Goal: Check status: Check status

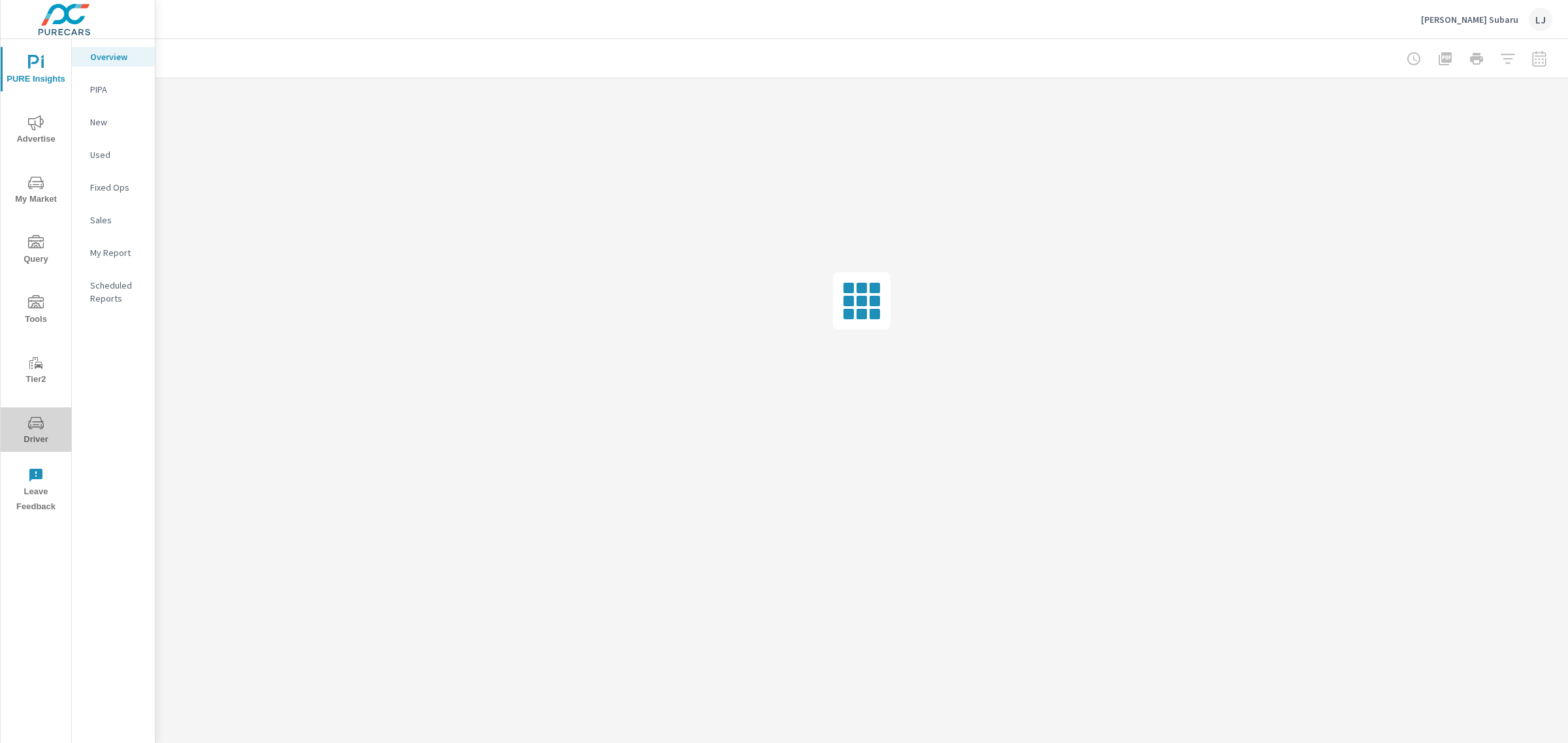
click at [39, 429] on icon "nav menu" at bounding box center [36, 423] width 16 height 16
click at [23, 60] on span "PURE Insights" at bounding box center [36, 71] width 62 height 32
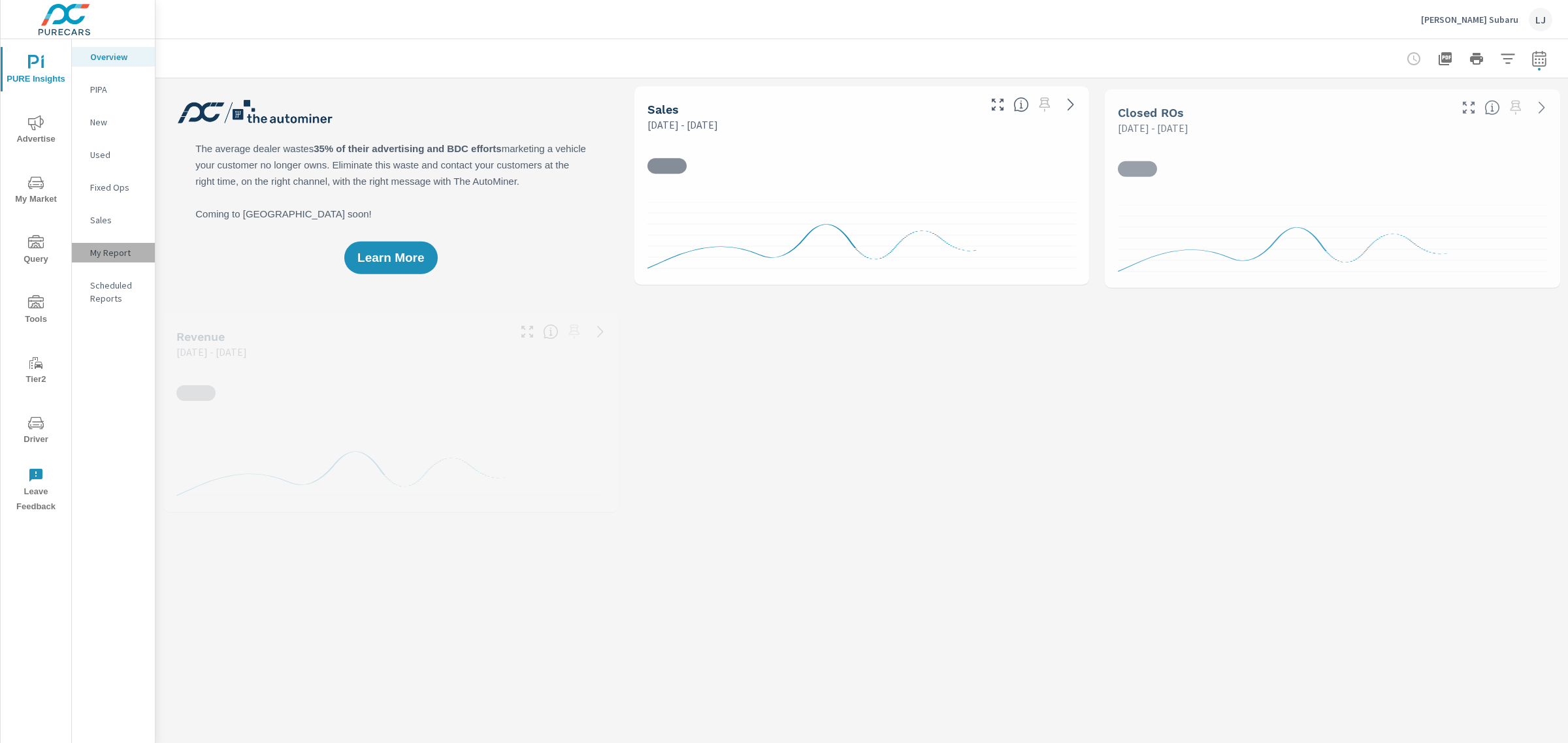
click at [113, 259] on div "My Report" at bounding box center [114, 253] width 83 height 20
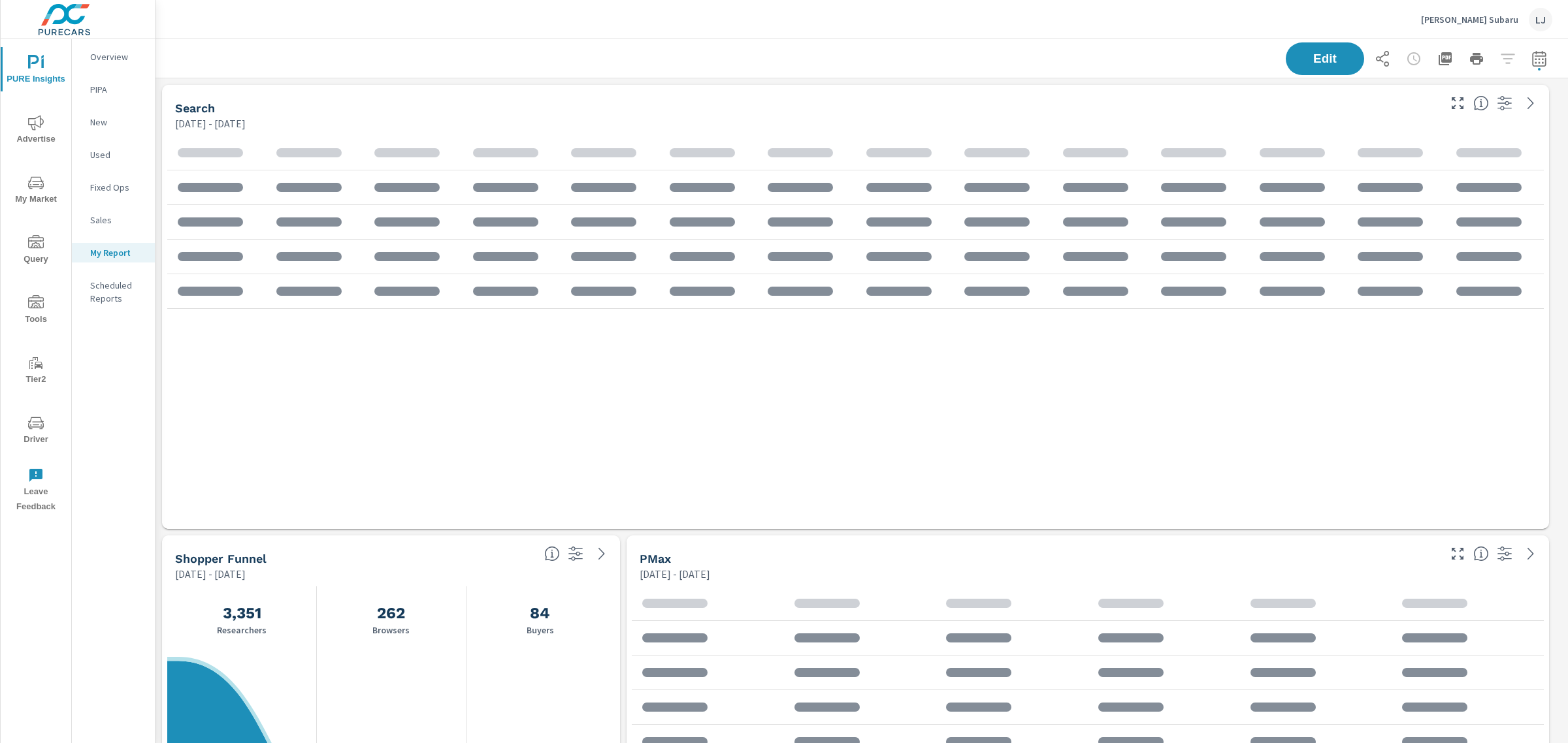
scroll to position [1984, 1425]
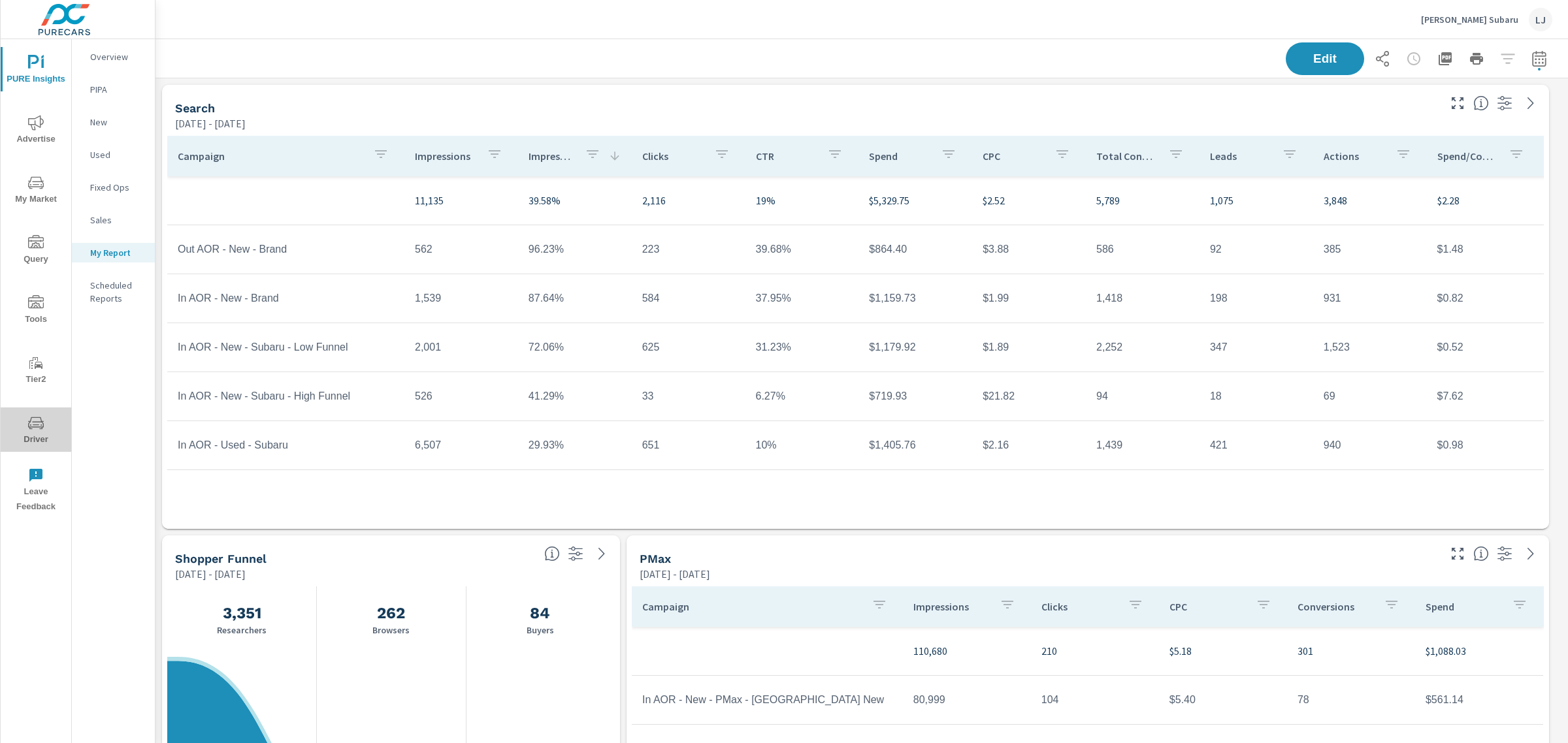
click at [34, 438] on span "Driver" at bounding box center [36, 432] width 62 height 32
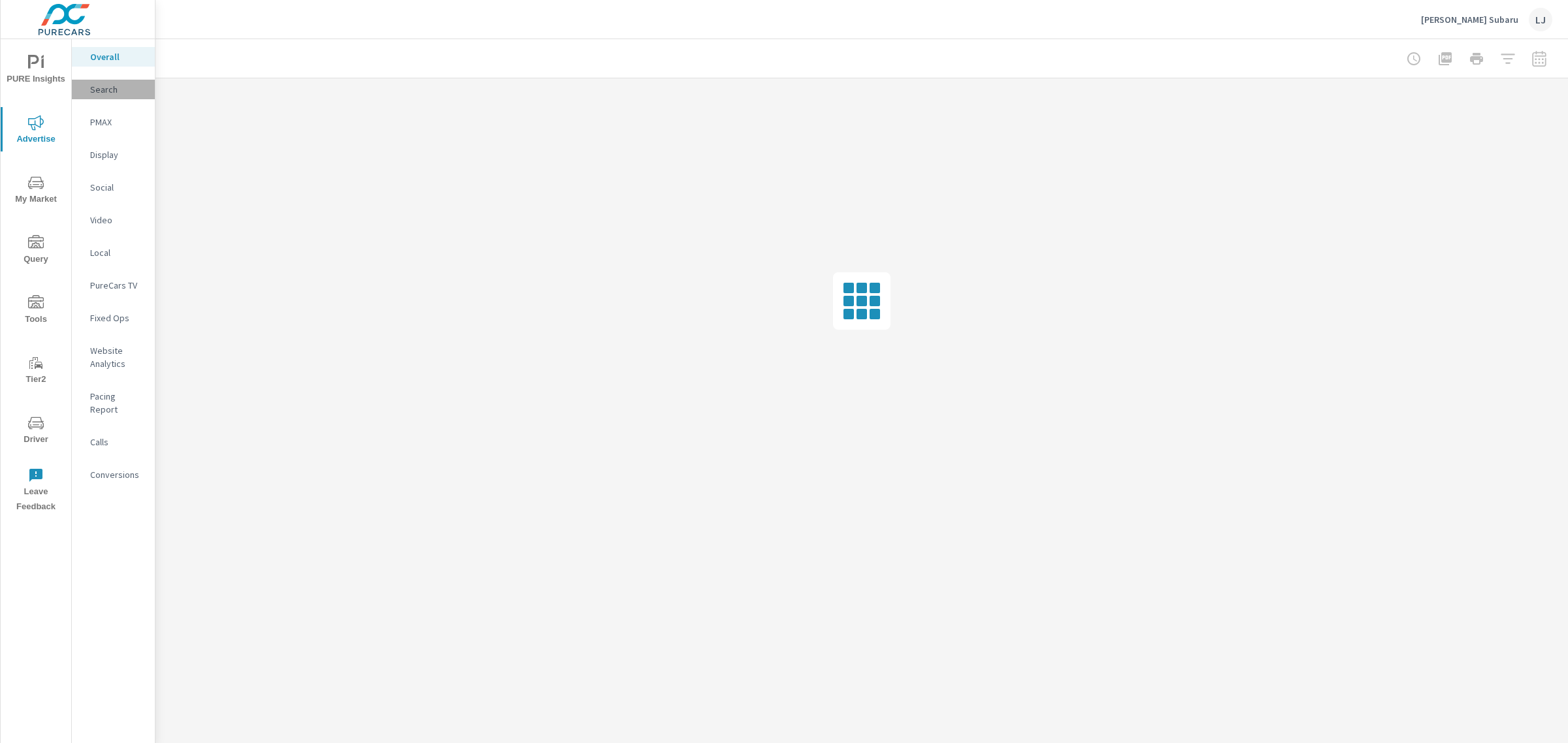
click at [95, 92] on p "Search" at bounding box center [116, 90] width 54 height 13
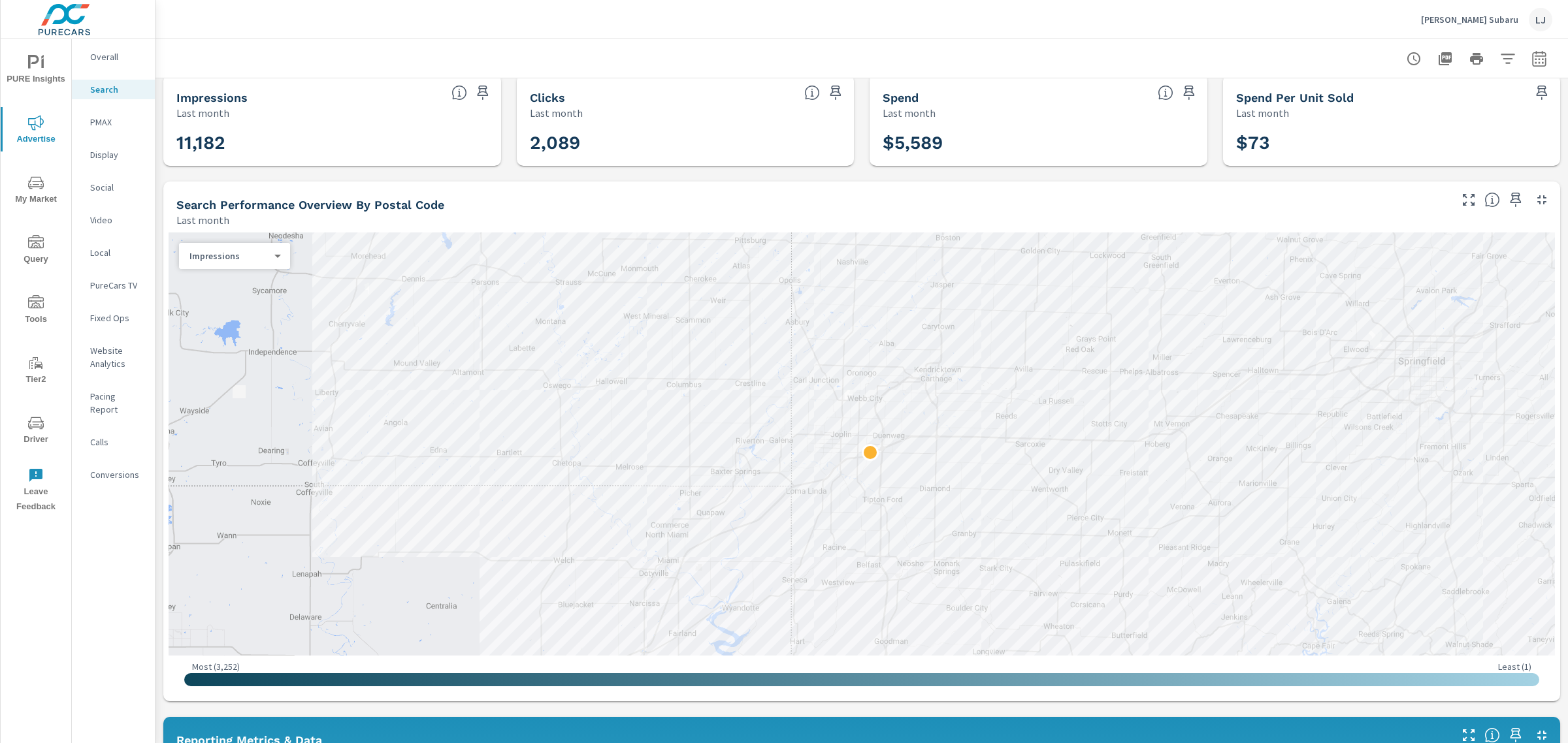
scroll to position [115, 0]
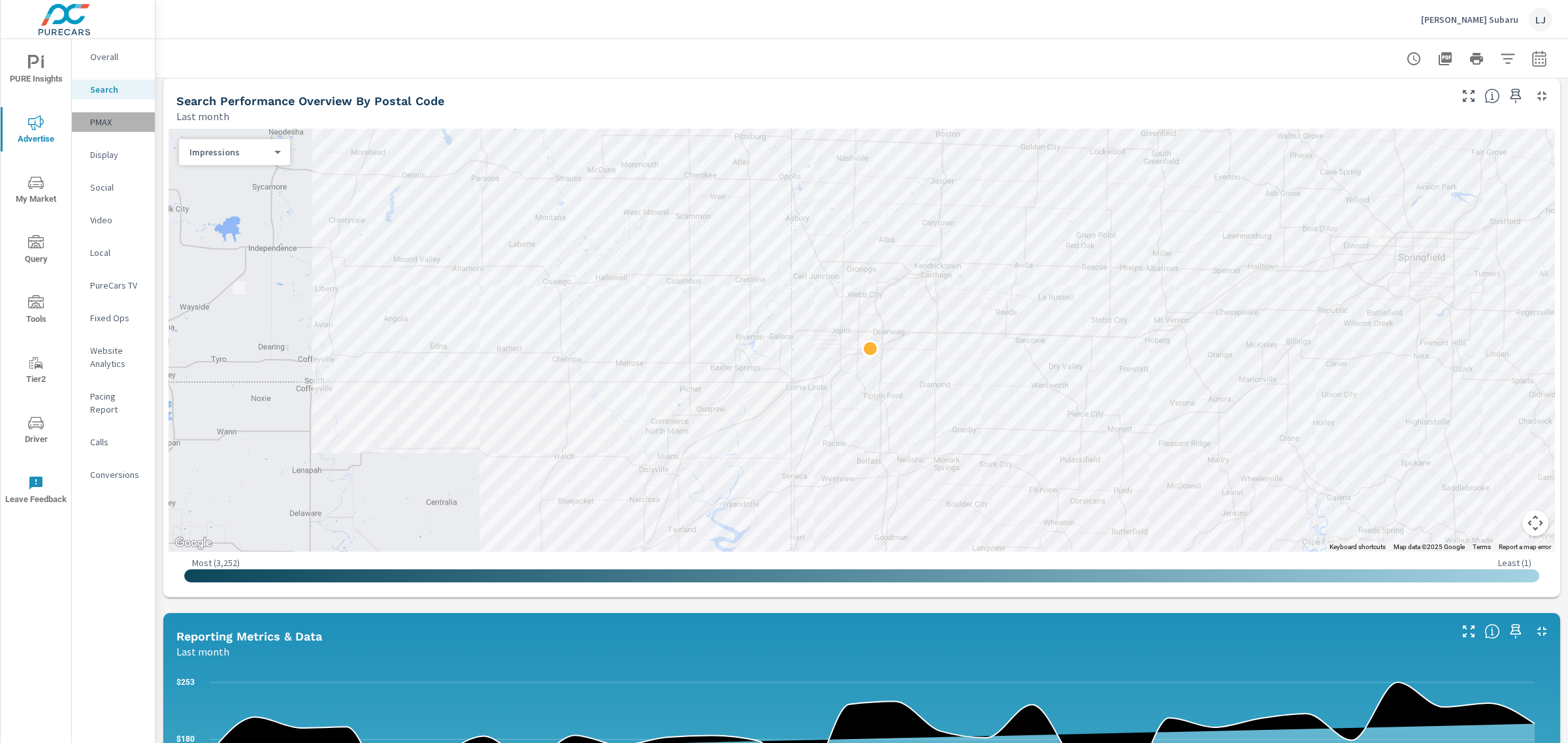
click at [118, 115] on p "PMAX" at bounding box center [116, 122] width 54 height 13
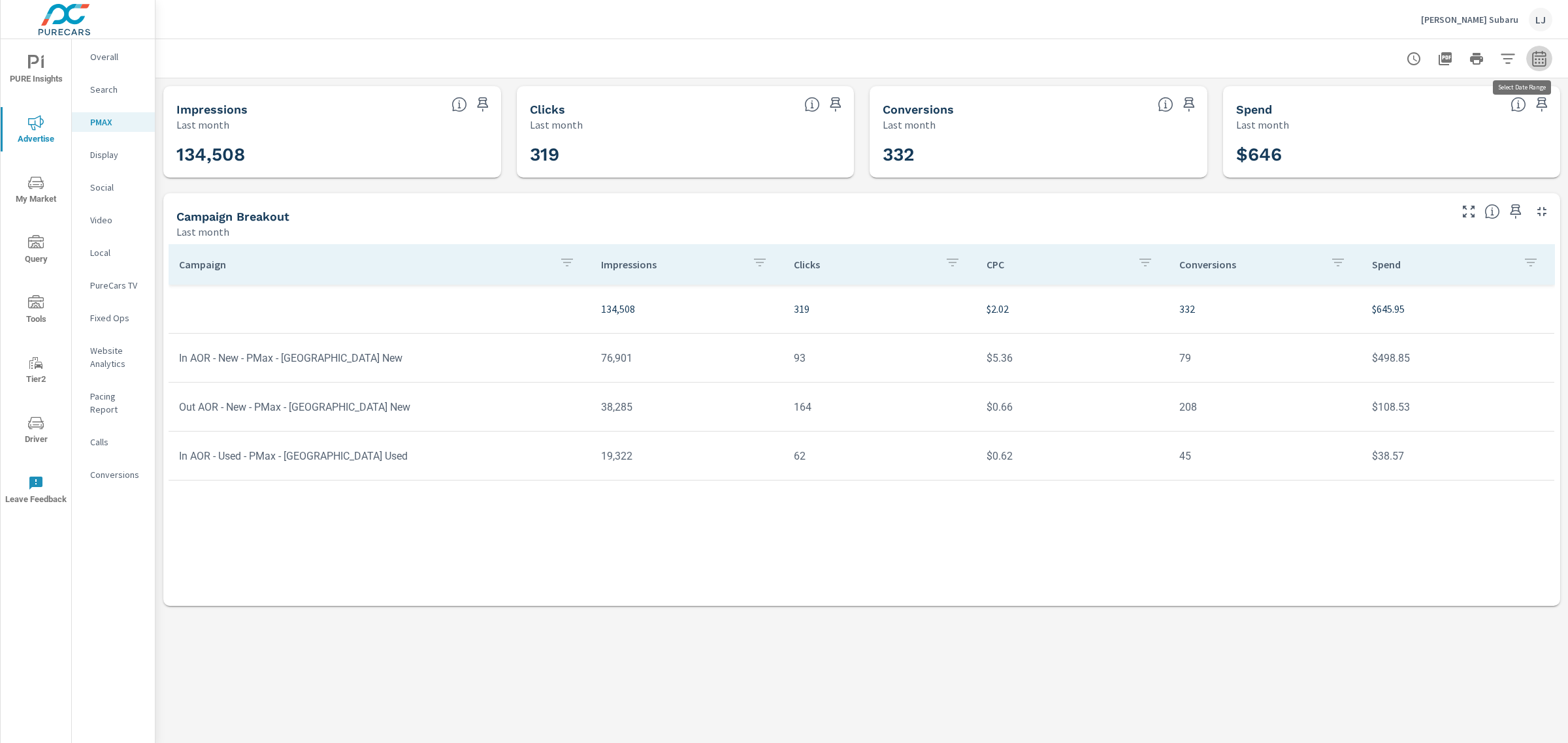
click at [1539, 51] on icon "button" at bounding box center [1539, 59] width 16 height 16
select select "Last month"
click at [1395, 149] on p "+ Add comparison" at bounding box center [1448, 147] width 168 height 16
select select "Previous period"
click at [1451, 113] on select "Custom [DATE] Last week Last 7 days Last 14 days Last 30 days Last 45 days Last…" at bounding box center [1434, 114] width 131 height 27
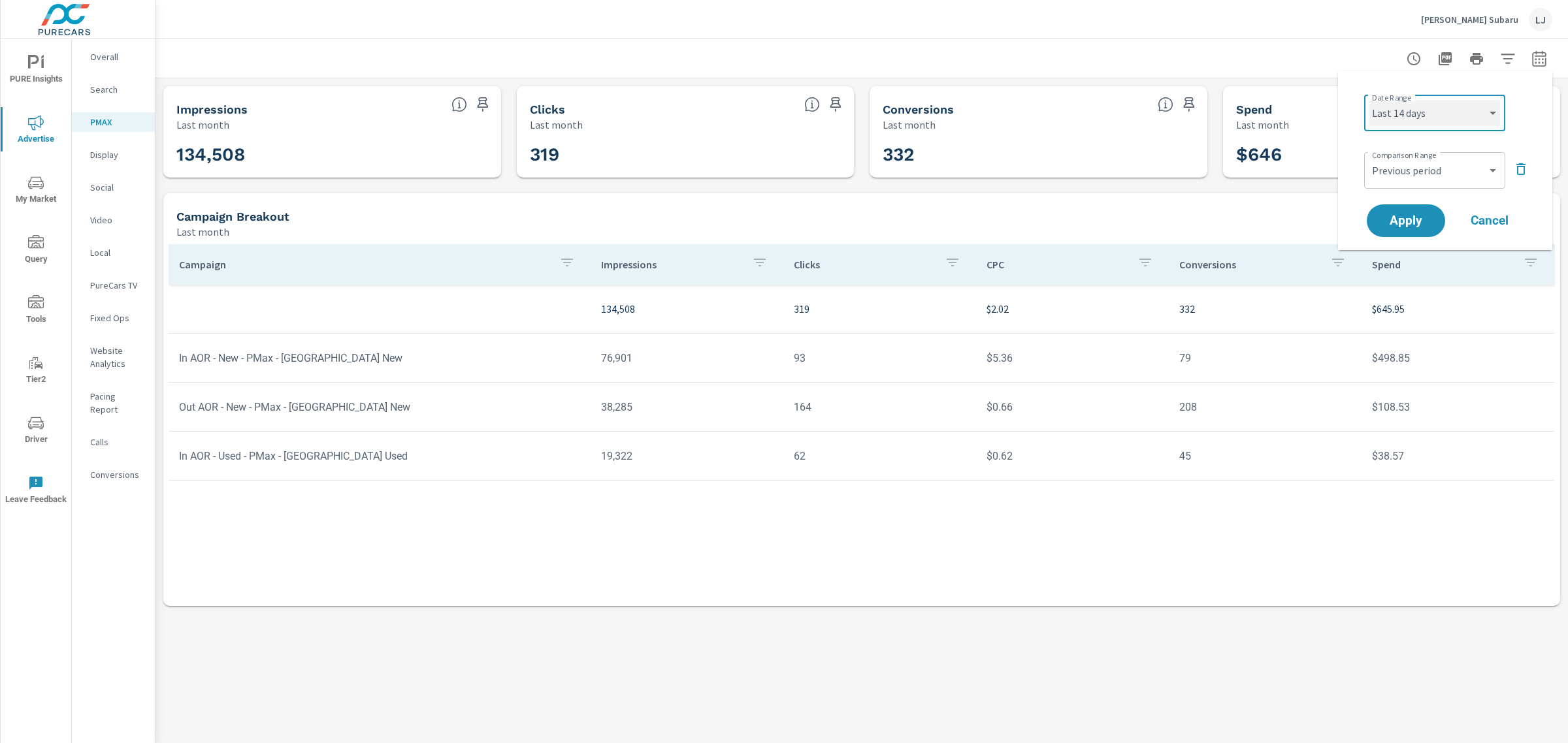
click at [1369, 100] on select "Custom [DATE] Last week Last 7 days Last 14 days Last 30 days Last 45 days Last…" at bounding box center [1434, 114] width 131 height 27
select select "Last 14 days"
click at [1398, 227] on span "Apply" at bounding box center [1405, 221] width 54 height 12
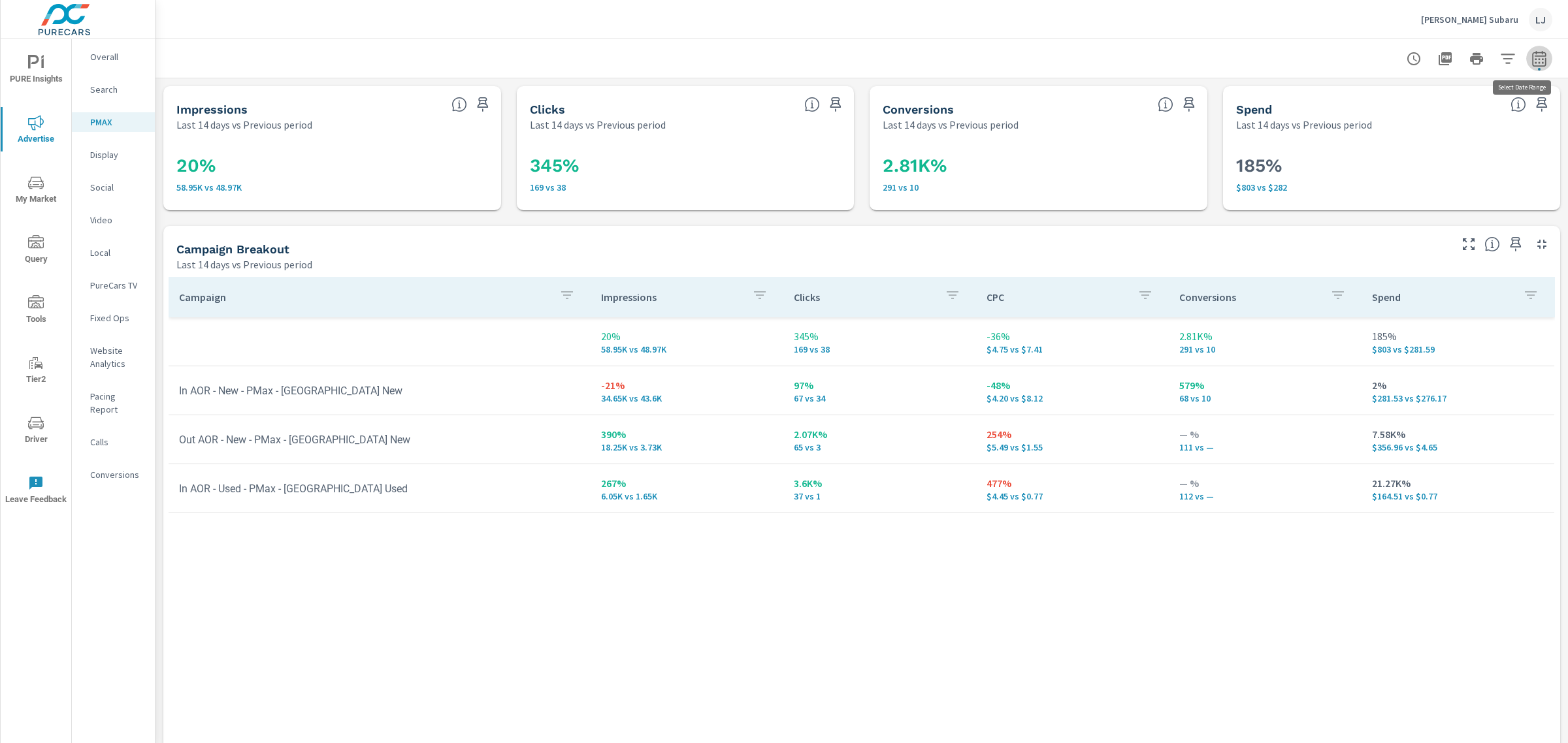
click at [1526, 56] on button "button" at bounding box center [1540, 59] width 27 height 27
select select "Last 14 days"
select select "Previous period"
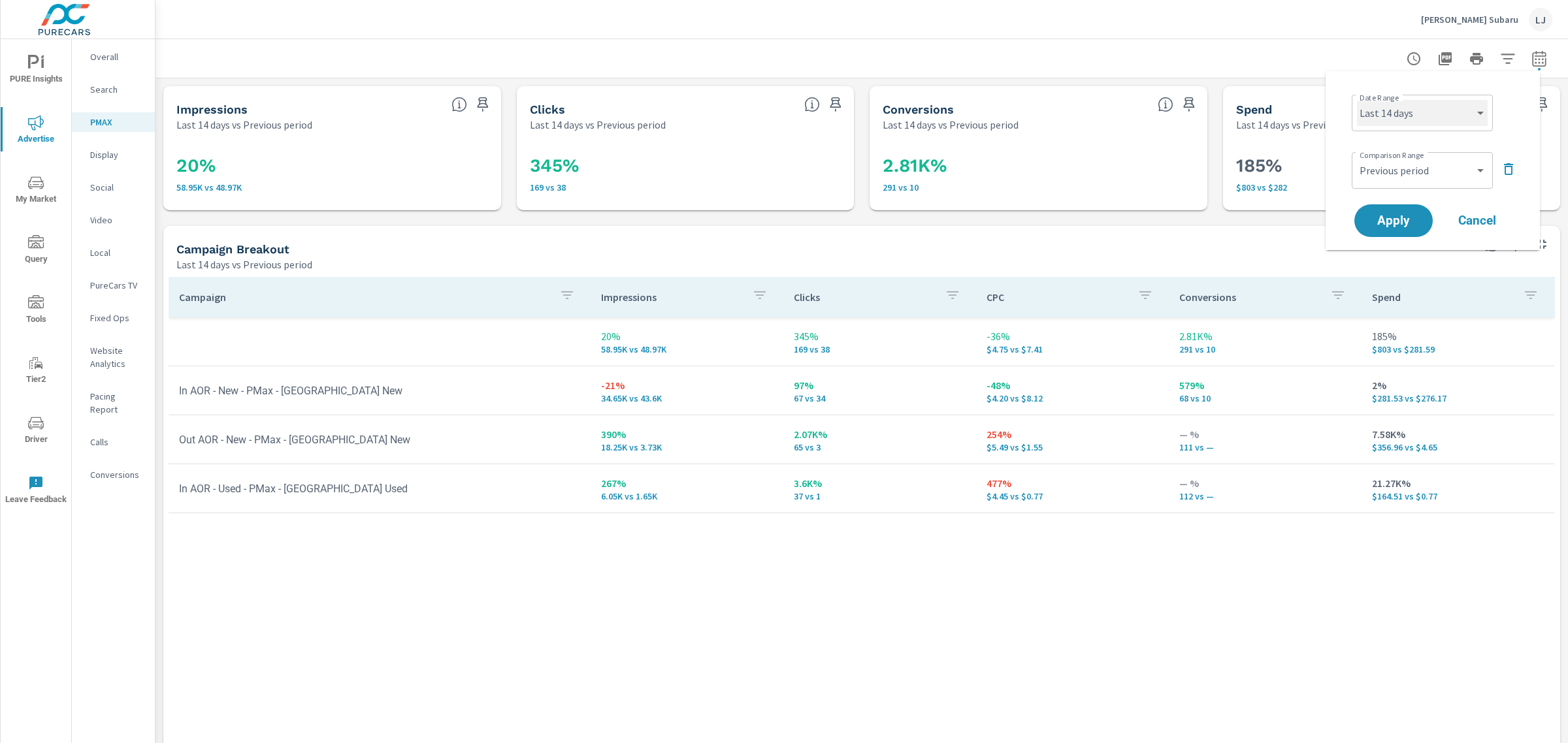
click at [1452, 113] on select "Custom [DATE] Last week Last 7 days Last 14 days Last 30 days Last 45 days Last…" at bounding box center [1422, 114] width 131 height 27
click at [1357, 100] on select "Custom [DATE] Last week Last 7 days Last 14 days Last 30 days Last 45 days Last…" at bounding box center [1422, 114] width 131 height 27
select select "Last 7 days"
click at [1366, 222] on span "Apply" at bounding box center [1393, 221] width 54 height 12
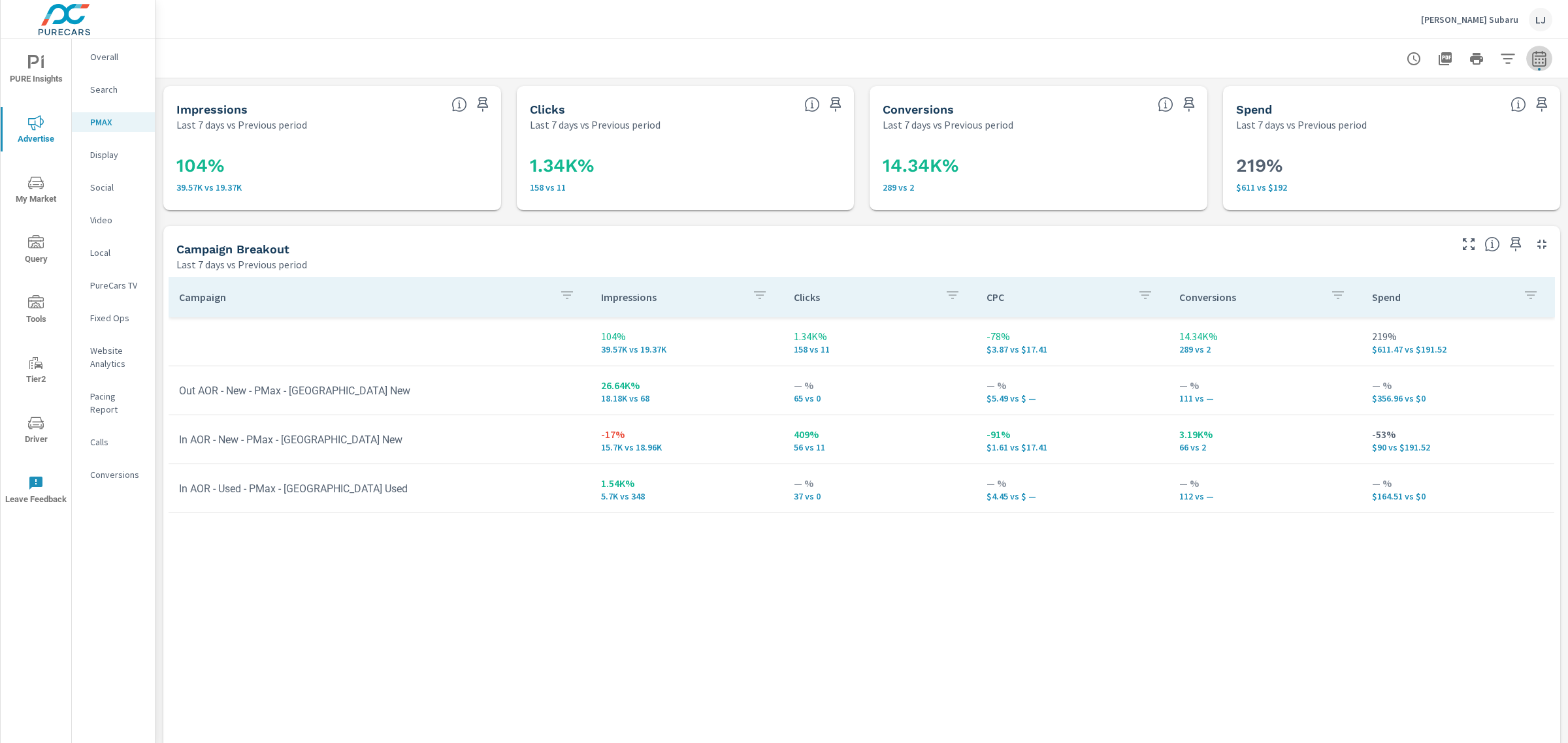
click at [1535, 59] on icon "button" at bounding box center [1539, 61] width 9 height 6
select select "Last 7 days"
select select "Previous period"
click at [1454, 118] on select "Custom [DATE] Last week Last 7 days Last 14 days Last 30 days Last 45 days Last…" at bounding box center [1422, 114] width 131 height 27
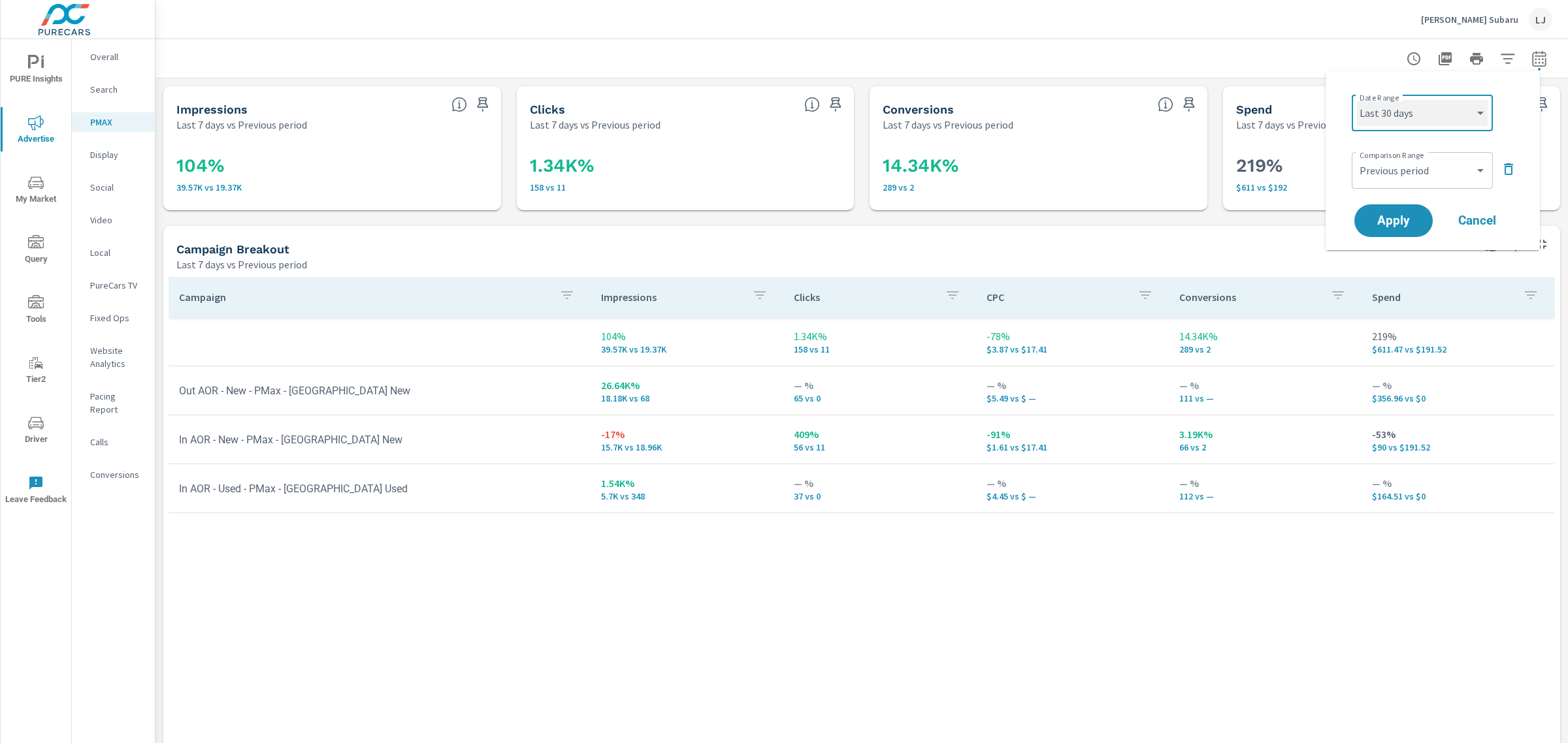
click at [1357, 100] on select "Custom [DATE] Last week Last 7 days Last 14 days Last 30 days Last 45 days Last…" at bounding box center [1422, 114] width 131 height 27
select select "Last 30 days"
click at [1399, 215] on span "Apply" at bounding box center [1393, 221] width 54 height 12
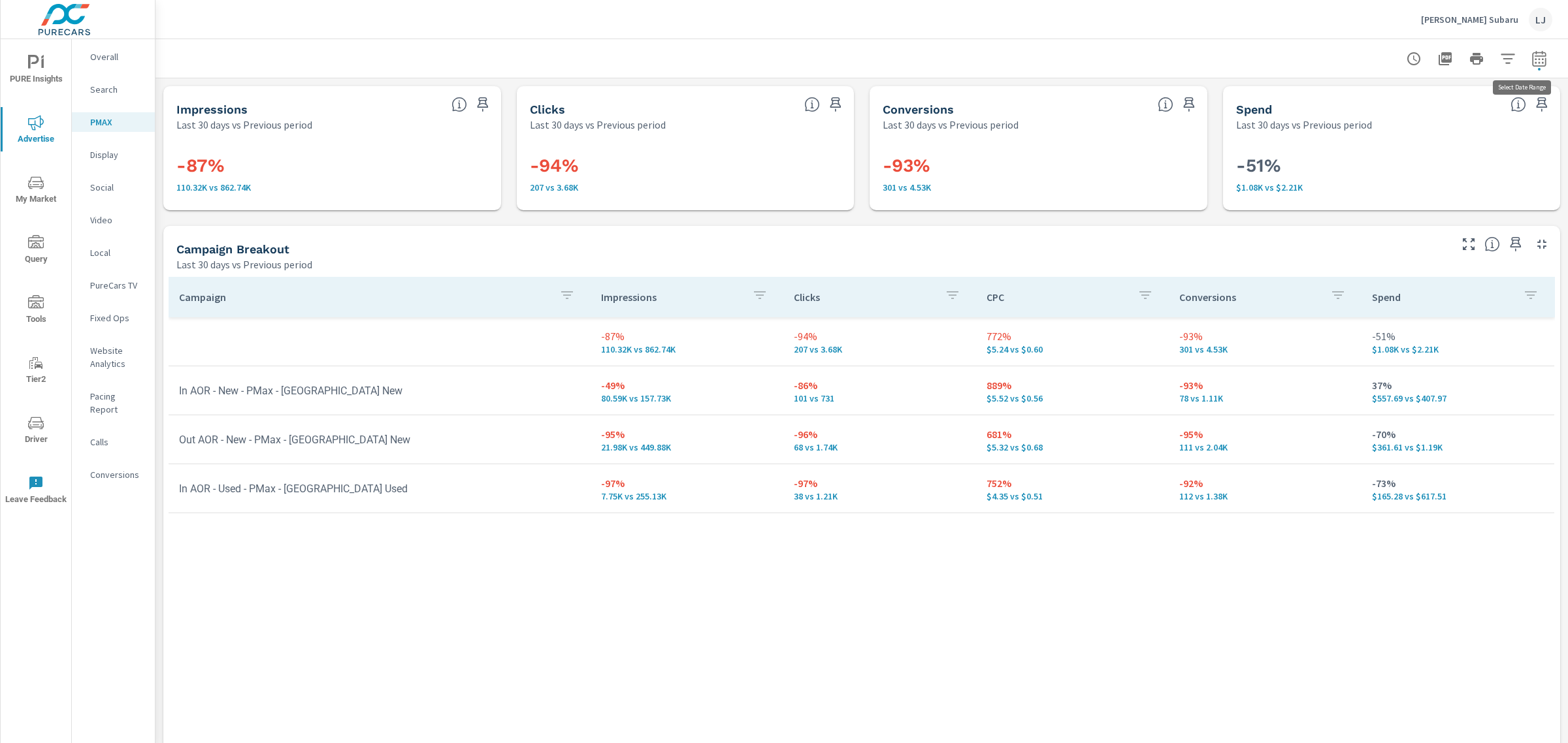
click at [1537, 56] on button "button" at bounding box center [1540, 59] width 27 height 27
select select "Last 30 days"
select select "Previous period"
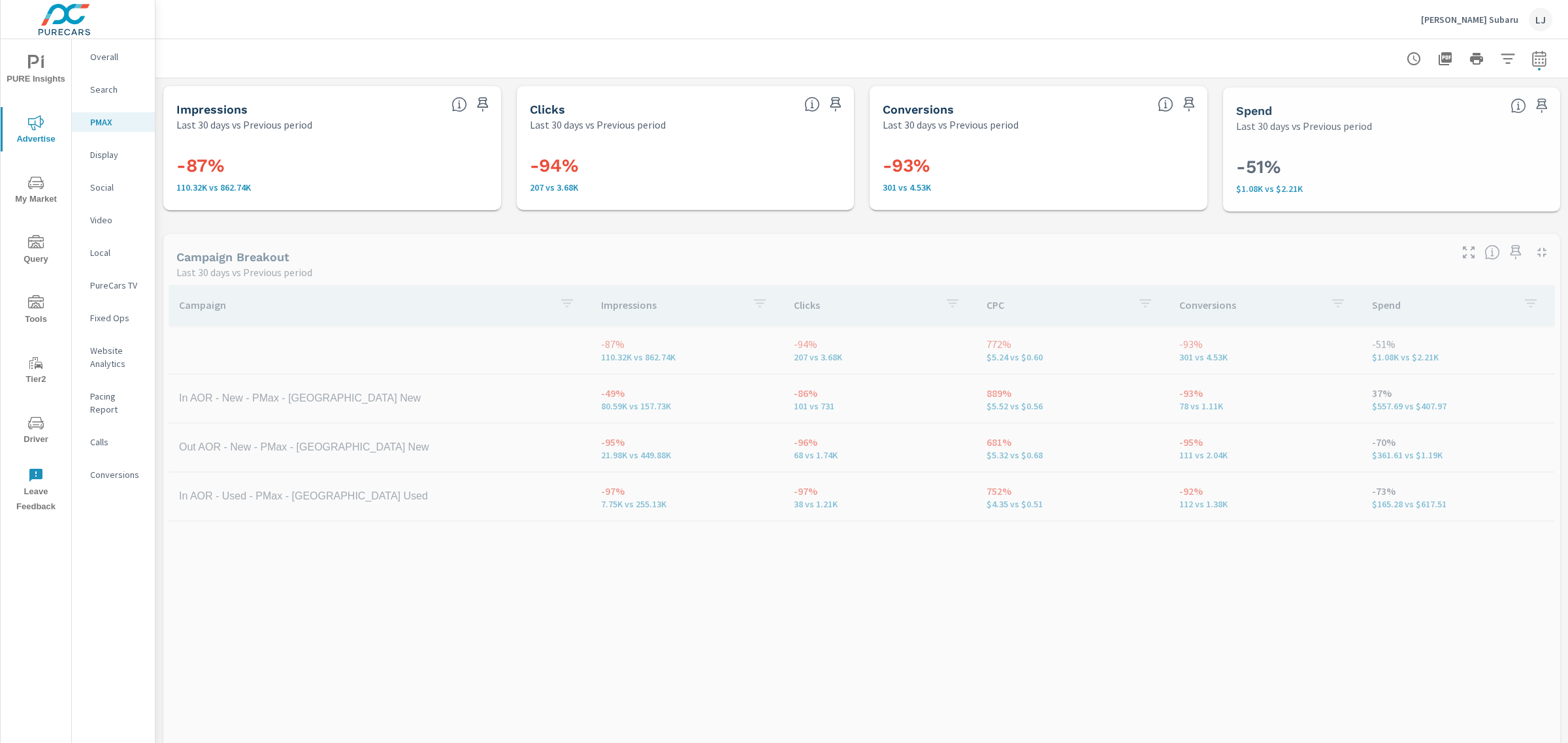
click at [41, 418] on icon "nav menu" at bounding box center [36, 422] width 16 height 12
